Goal: Task Accomplishment & Management: Use online tool/utility

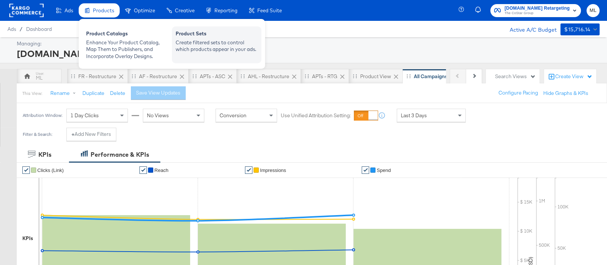
click at [209, 44] on div "Create filtered sets to control which products appear in your ads." at bounding box center [217, 46] width 82 height 14
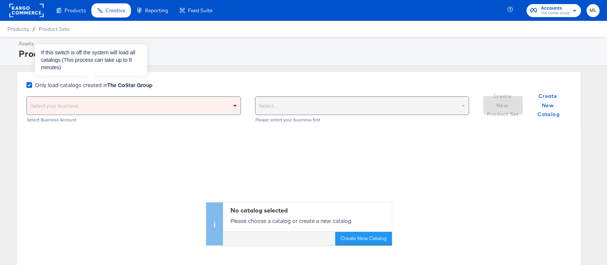
click at [31, 87] on icon at bounding box center [29, 85] width 6 height 6
click at [0, 0] on input "Only load catalogs created in The CoStar Group" at bounding box center [0, 0] width 0 height 0
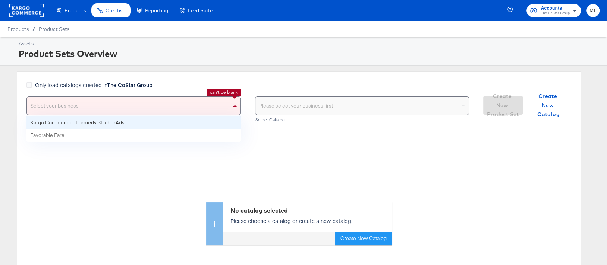
click at [78, 101] on div "Select your business" at bounding box center [134, 106] width 214 height 18
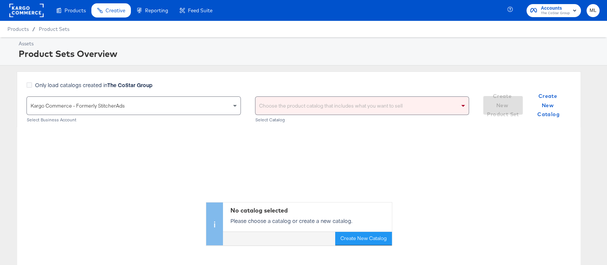
click at [301, 106] on div "Choose the product catalog that includes what you want to sell" at bounding box center [362, 106] width 214 height 18
click at [294, 83] on div "Only load catalogs created in The CoStar Group" at bounding box center [247, 88] width 442 height 15
click at [310, 100] on div "Choose the product catalog that includes what you want to sell" at bounding box center [362, 106] width 214 height 18
click at [302, 75] on div "Only load catalogs created in The CoStar Group Kargo Commerce - Formerly Stitch…" at bounding box center [299, 100] width 564 height 56
click at [308, 101] on div "Choose the product catalog that includes what you want to sell" at bounding box center [362, 106] width 214 height 18
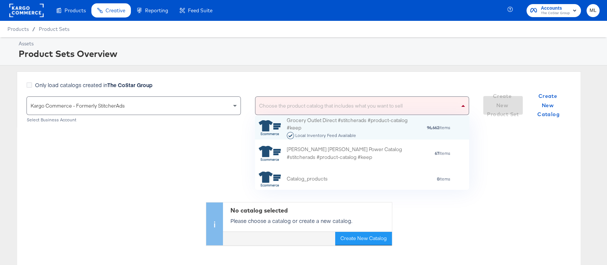
scroll to position [74, 214]
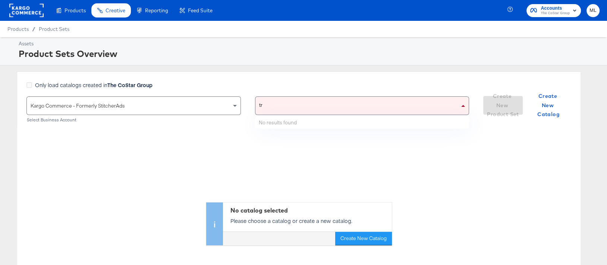
type input "t"
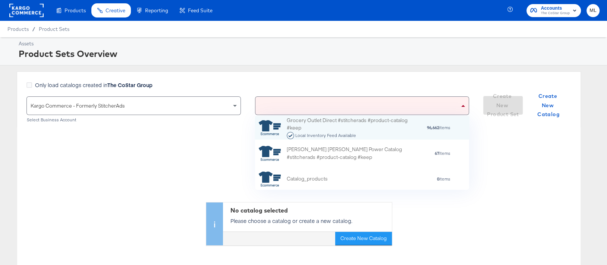
scroll to position [0, 0]
type input "tr"
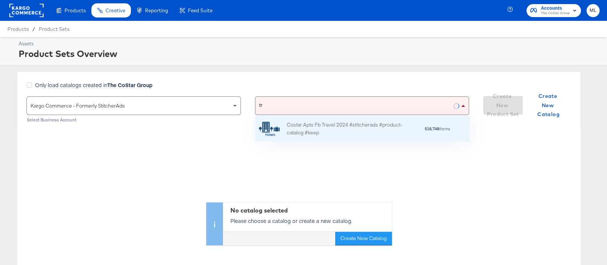
click at [314, 124] on div "Costar Apts Fb Travel 2024 #stitcherads #product-catalog #keep" at bounding box center [352, 129] width 130 height 16
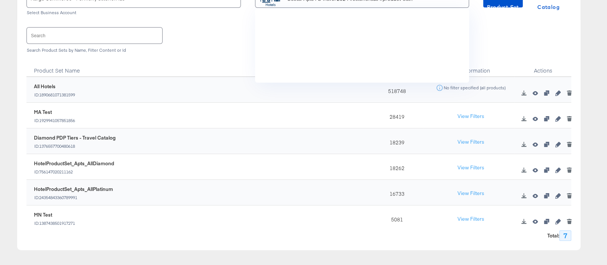
scroll to position [655, 0]
click at [470, 143] on button "View Filters" at bounding box center [470, 142] width 37 height 13
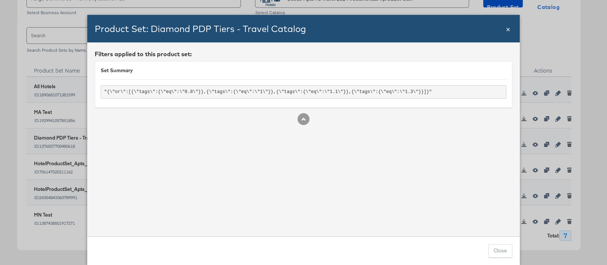
click at [509, 29] on span "×" at bounding box center [508, 28] width 4 height 10
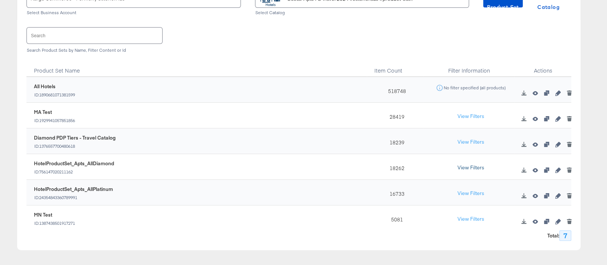
click at [464, 164] on button "View Filters" at bounding box center [470, 167] width 37 height 13
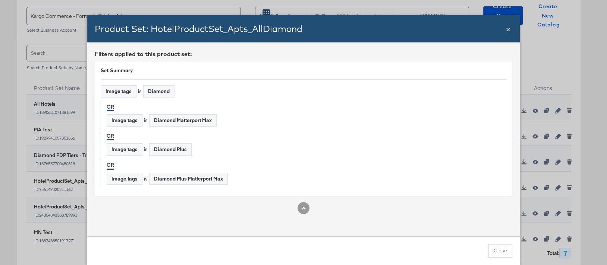
scroll to position [76, 0]
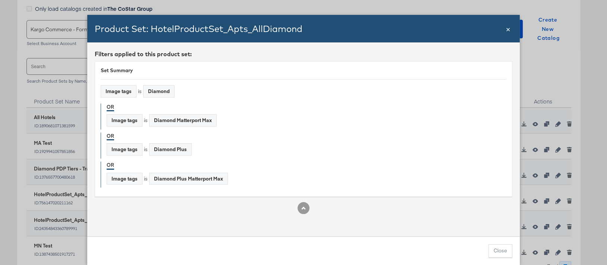
click at [509, 30] on span "×" at bounding box center [508, 28] width 4 height 10
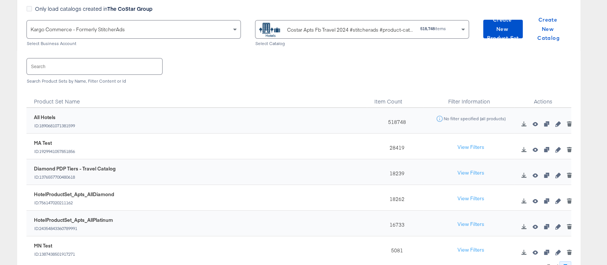
click at [324, 34] on div "Costar Apts Fb Travel 2024 #stitcherads #product-catalog #keep" at bounding box center [336, 29] width 155 height 15
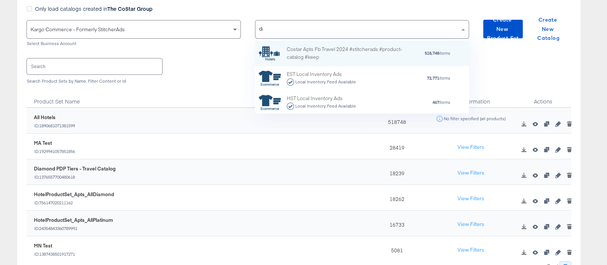
scroll to position [0, 0]
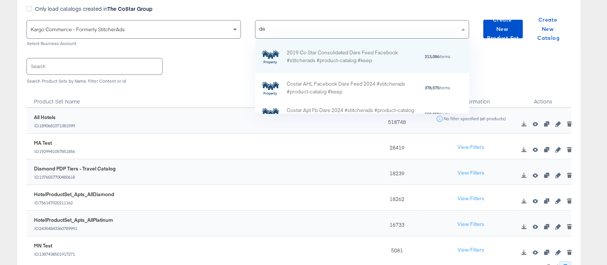
type input "dar"
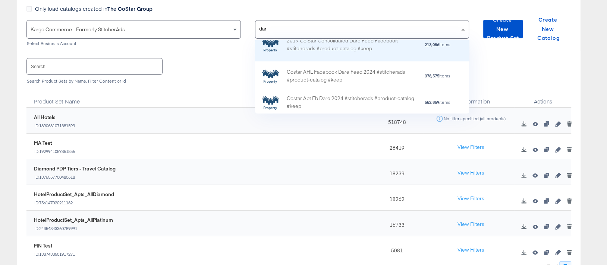
scroll to position [16, 0]
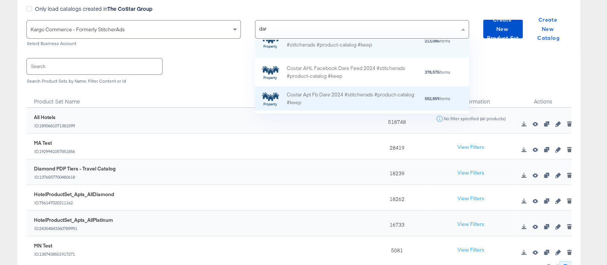
click at [334, 88] on div "Costar Apt Fb Dare 2024 #stitcherads #product-catalog #keep 552,859 items" at bounding box center [362, 98] width 214 height 24
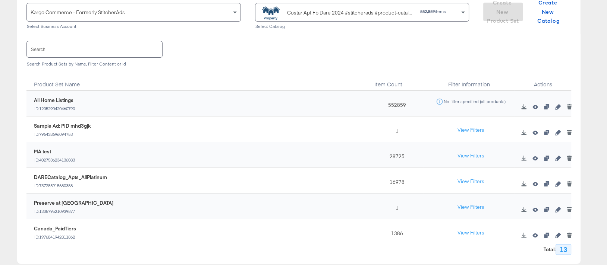
scroll to position [102, 0]
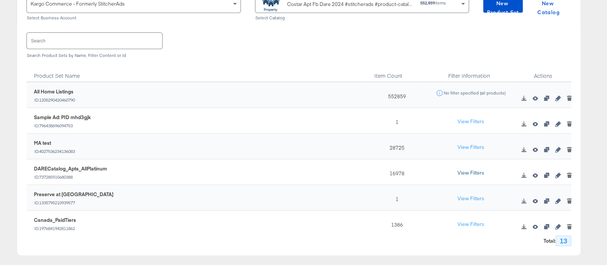
click at [462, 174] on button "View Filters" at bounding box center [470, 173] width 37 height 13
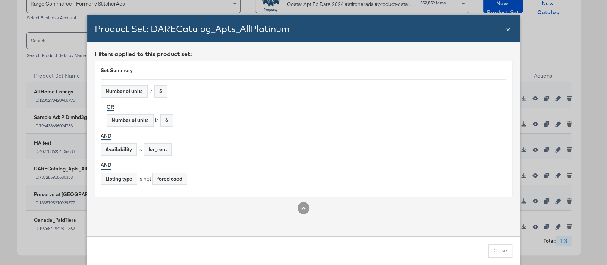
click at [508, 29] on span "×" at bounding box center [508, 28] width 4 height 10
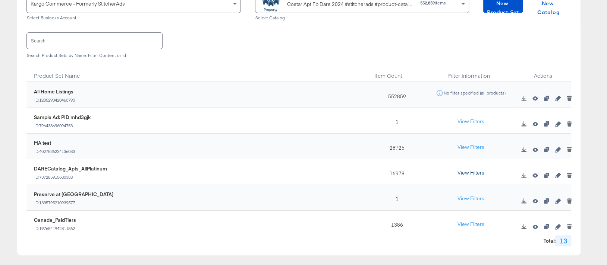
scroll to position [0, 0]
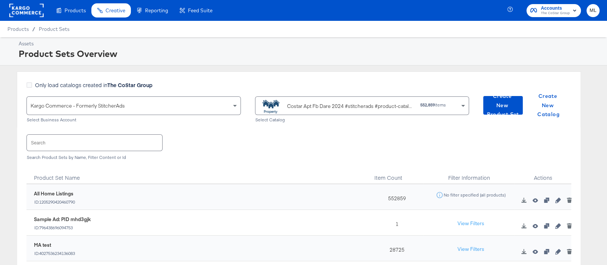
click at [327, 110] on div "Costar Apt Fb Dare 2024 #stitcherads #product-catalog #keep" at bounding box center [336, 106] width 155 height 15
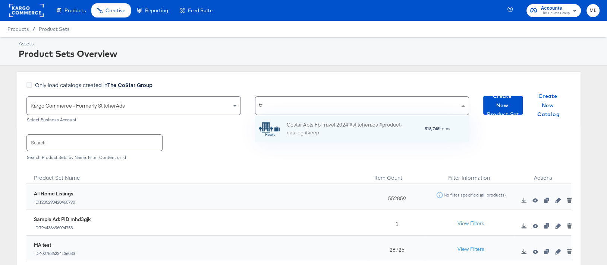
scroll to position [0, 0]
type input "tra"
click at [328, 129] on div "Costar Apts Fb Travel 2024 #stitcherads #product-catalog #keep" at bounding box center [352, 129] width 130 height 16
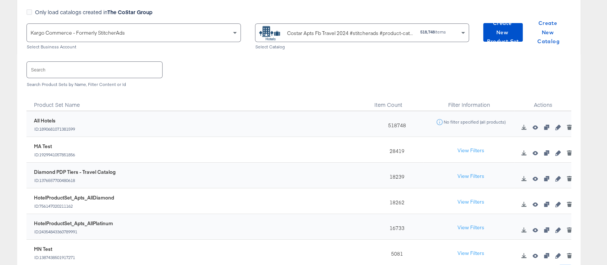
scroll to position [31, 0]
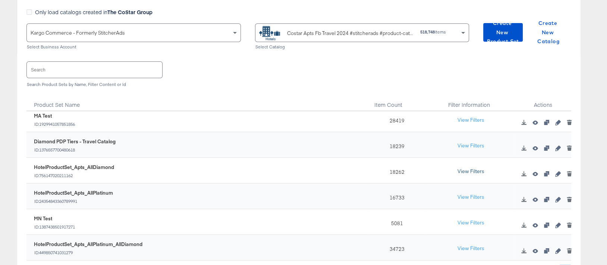
click at [462, 173] on button "View Filters" at bounding box center [470, 171] width 37 height 13
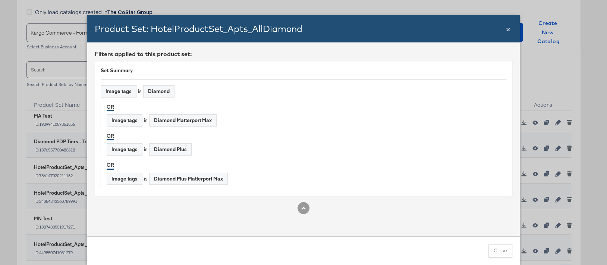
click at [506, 32] on span "×" at bounding box center [508, 28] width 4 height 10
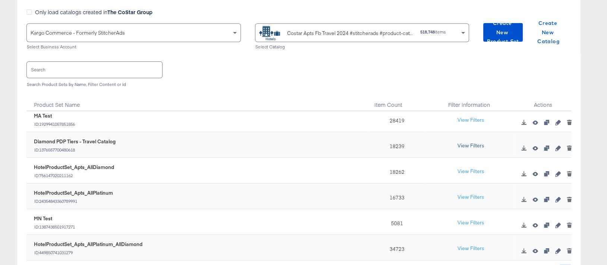
click at [467, 146] on button "View Filters" at bounding box center [470, 145] width 37 height 13
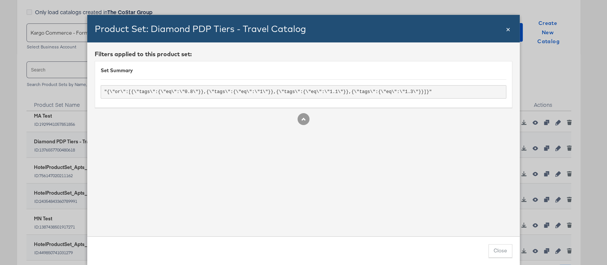
click at [508, 31] on span "×" at bounding box center [508, 28] width 4 height 10
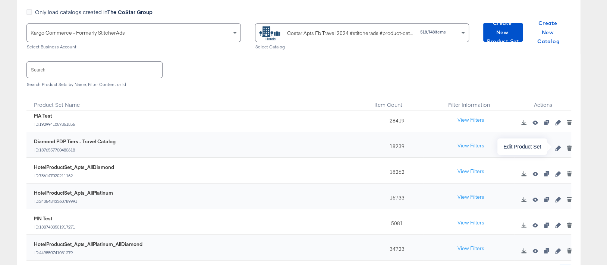
click at [557, 150] on icon "button" at bounding box center [557, 148] width 5 height 5
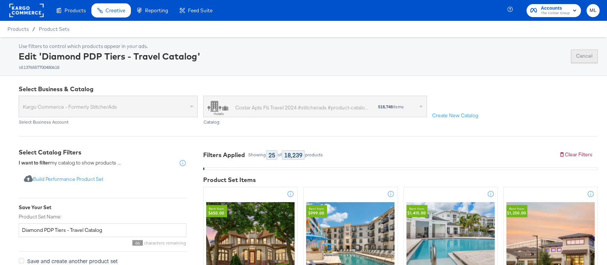
click at [582, 59] on button "Cancel" at bounding box center [584, 56] width 27 height 13
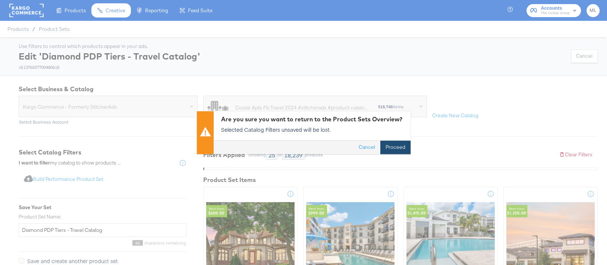
click at [390, 149] on button "Proceed" at bounding box center [395, 147] width 30 height 13
